Goal: Information Seeking & Learning: Learn about a topic

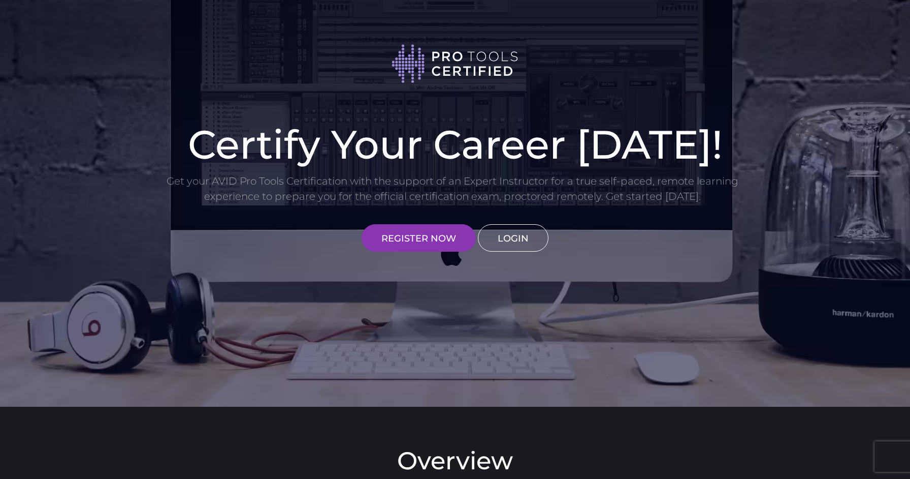
click at [501, 242] on link "LOGIN" at bounding box center [513, 237] width 71 height 27
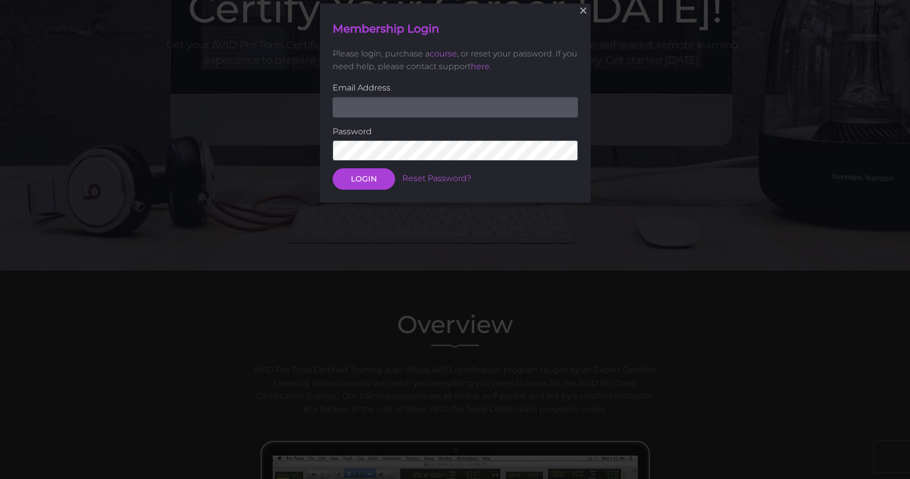
scroll to position [137, 0]
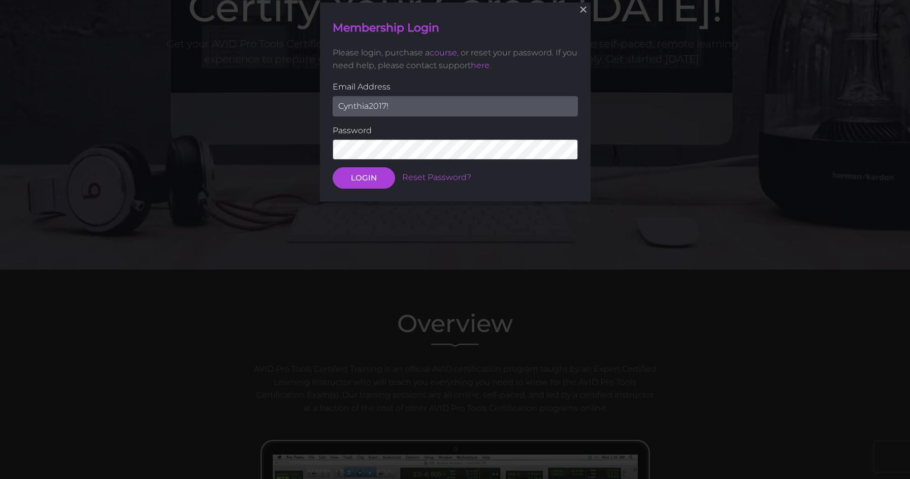
click at [363, 177] on button "LOGIN" at bounding box center [364, 178] width 62 height 21
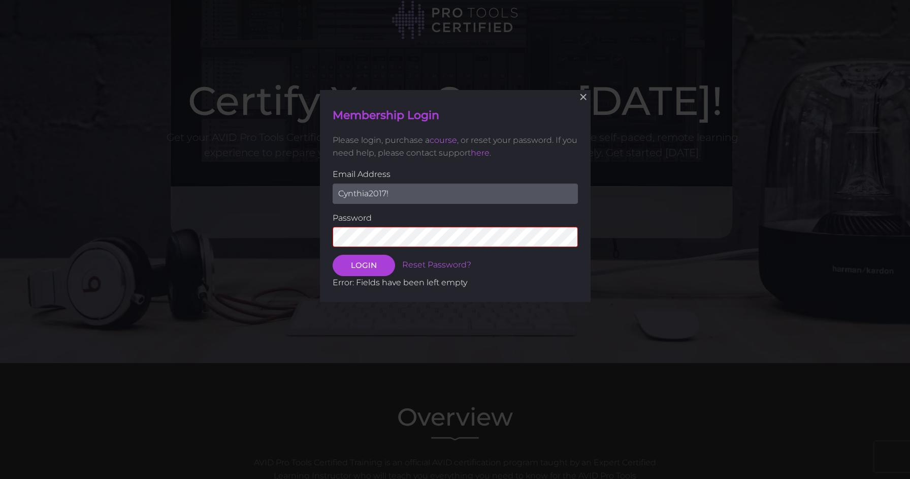
scroll to position [41, 0]
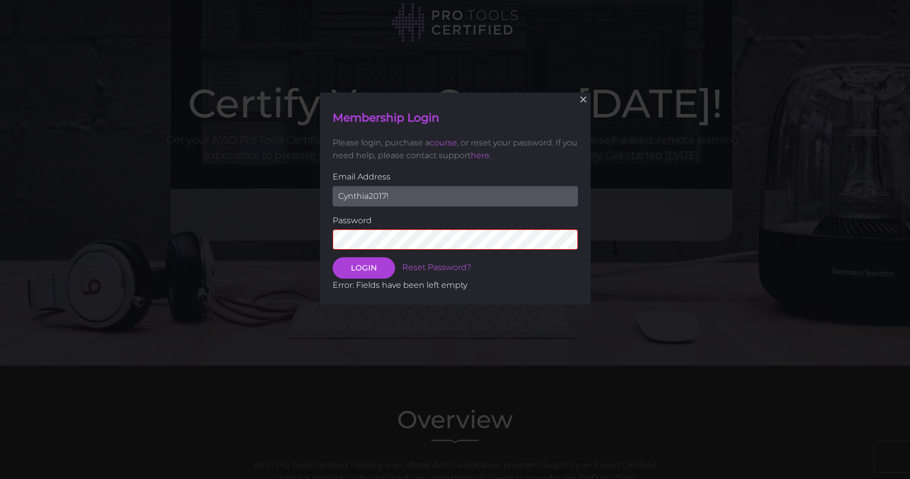
click at [465, 188] on input "Cynthia2017!" at bounding box center [455, 195] width 245 height 20
type input "chrisreddandrums@yahoo.com"
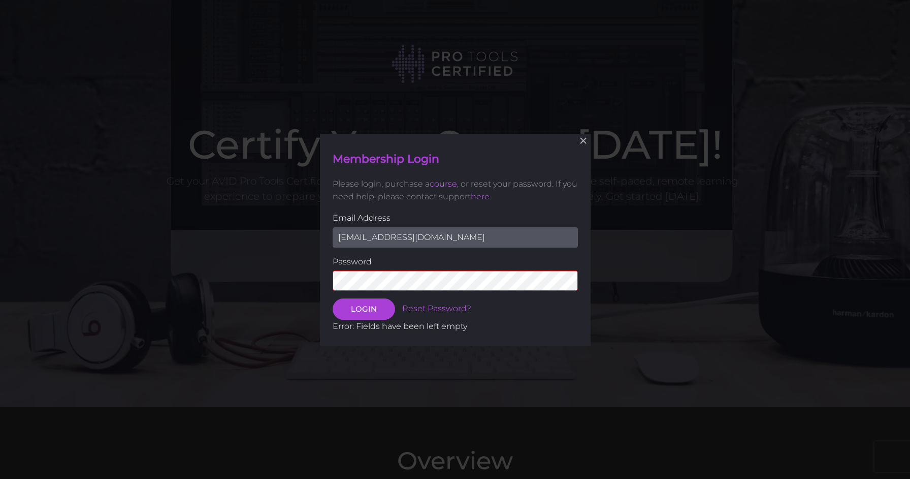
click at [363, 308] on button "LOGIN" at bounding box center [364, 308] width 62 height 21
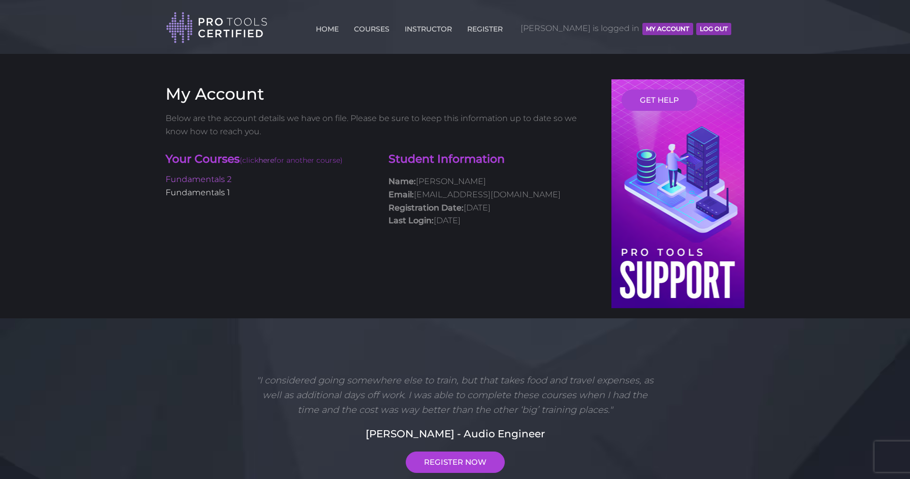
click at [224, 191] on link "Fundamentals 1" at bounding box center [198, 192] width 65 height 10
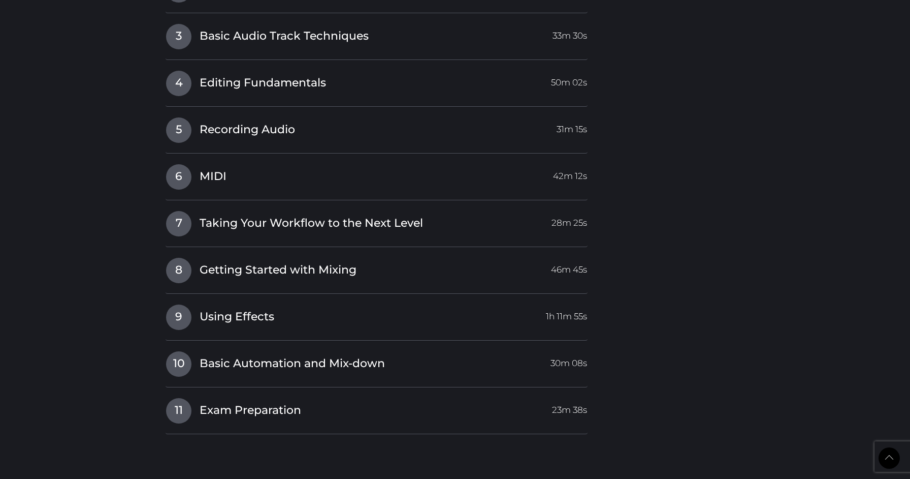
scroll to position [1291, 0]
click at [306, 355] on span "Basic Automation and Mix-down" at bounding box center [292, 363] width 185 height 16
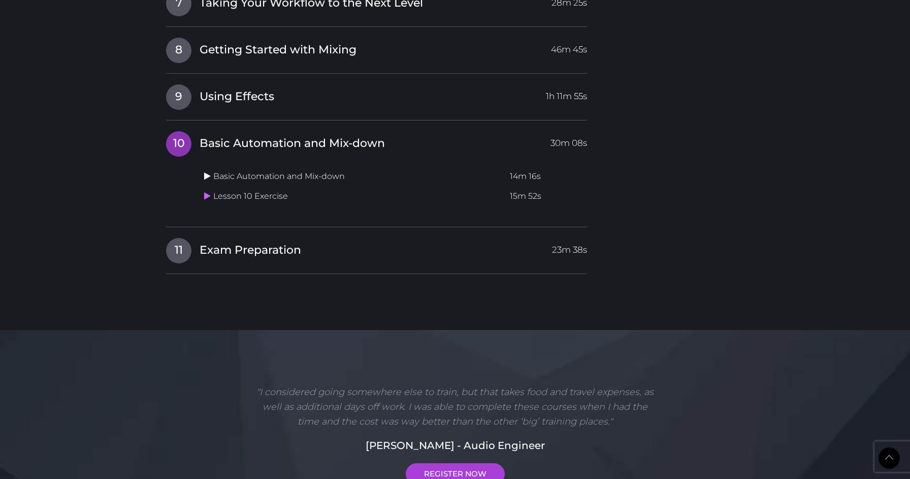
click at [208, 172] on icon at bounding box center [207, 176] width 7 height 8
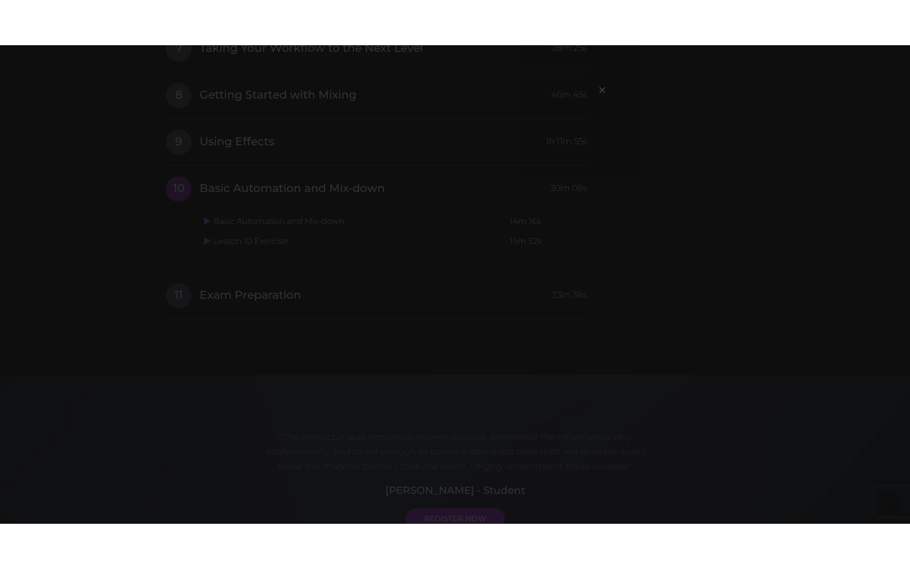
scroll to position [0, 0]
